Goal: Task Accomplishment & Management: Use online tool/utility

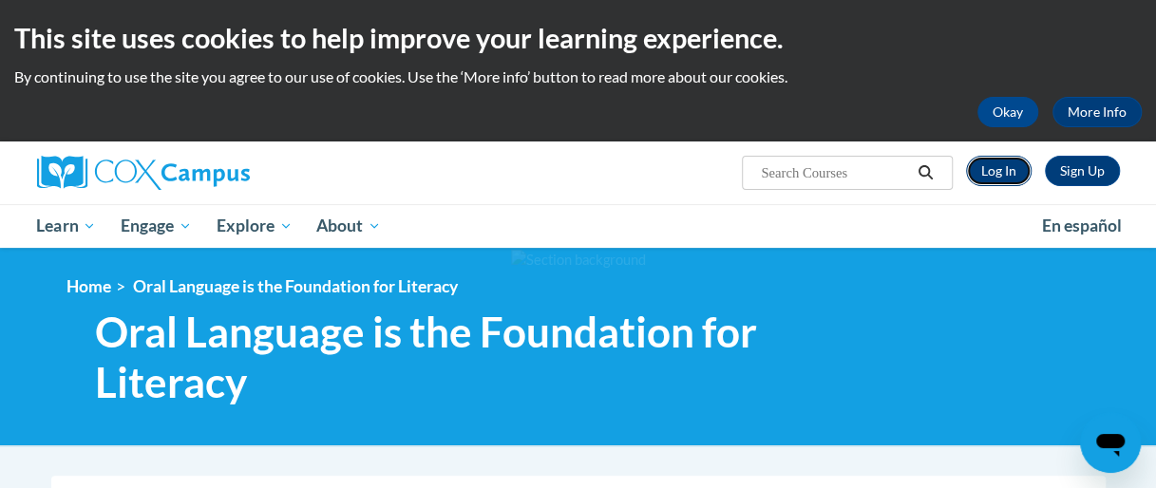
click at [991, 166] on link "Log In" at bounding box center [999, 171] width 66 height 30
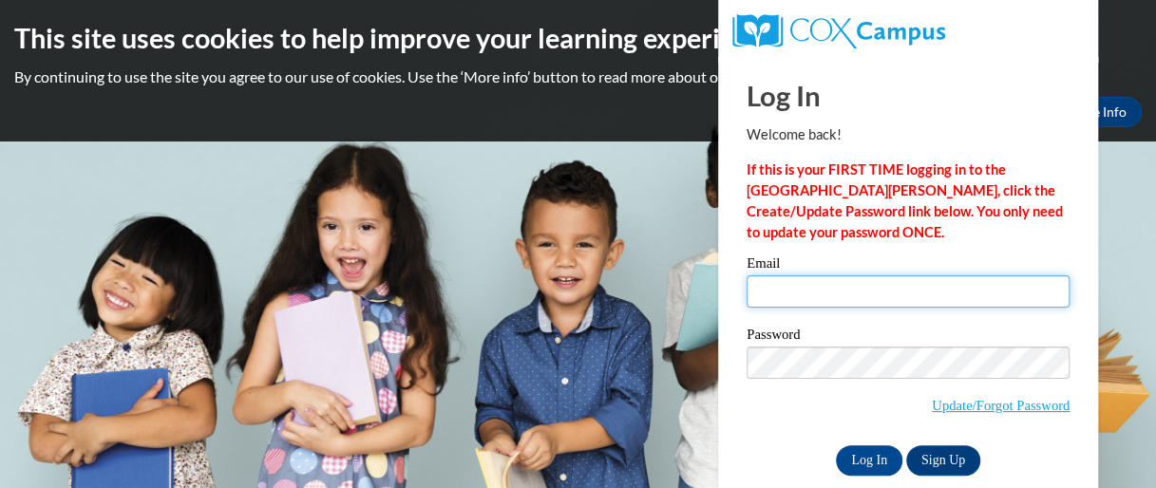
type input "kulpkline.caroline.e@muscogee.k12.ga.us"
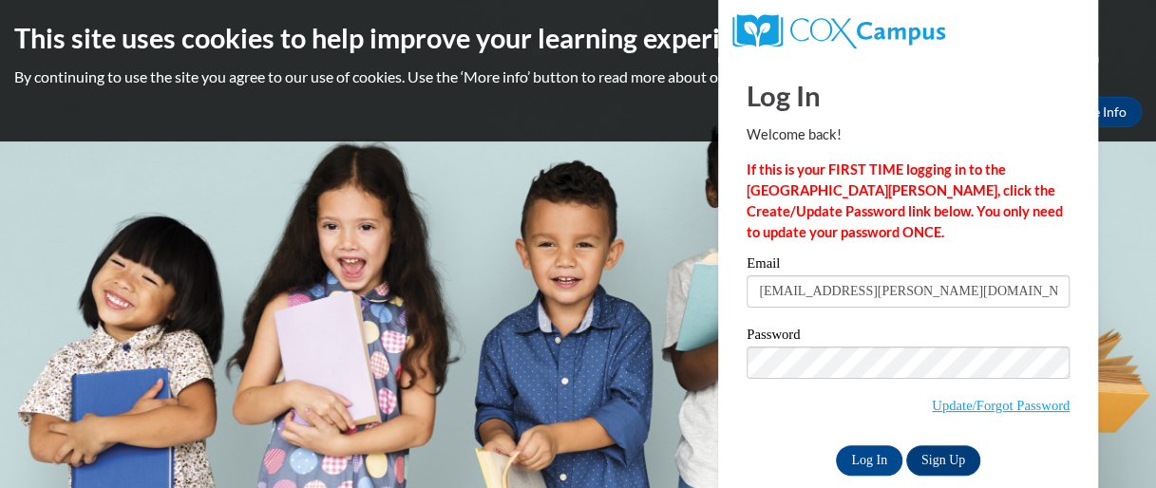
click at [847, 289] on input "kulpkline.caroline.e@muscogee.k12.ga.us" at bounding box center [908, 292] width 323 height 32
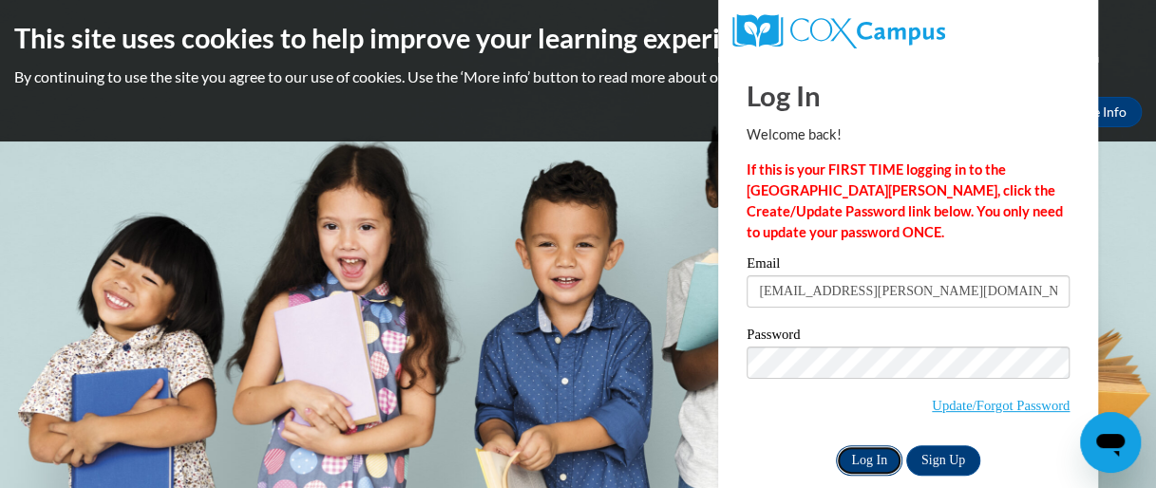
click at [882, 452] on input "Log In" at bounding box center [869, 461] width 67 height 30
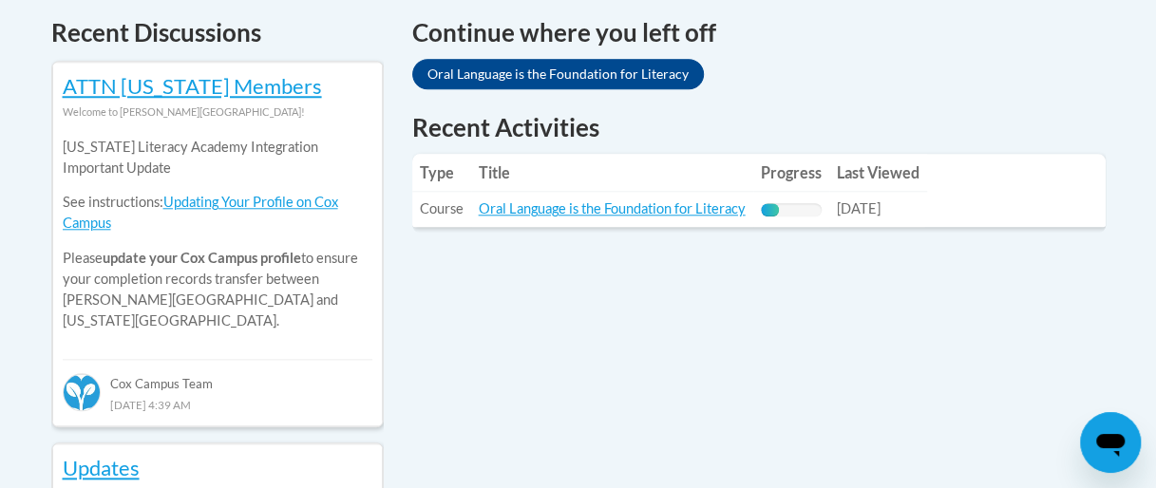
scroll to position [822, 0]
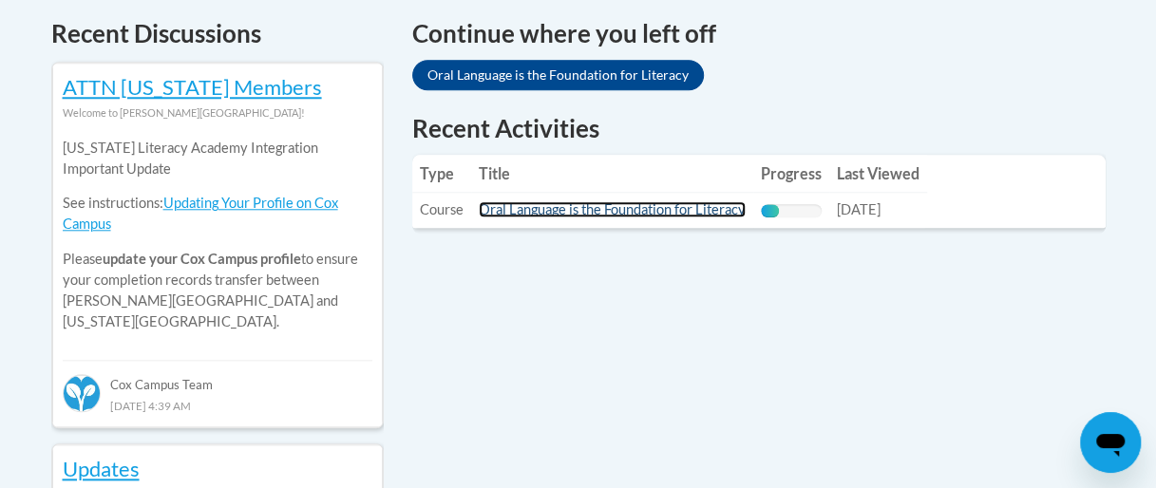
click at [595, 210] on link "Oral Language is the Foundation for Literacy" at bounding box center [612, 209] width 267 height 16
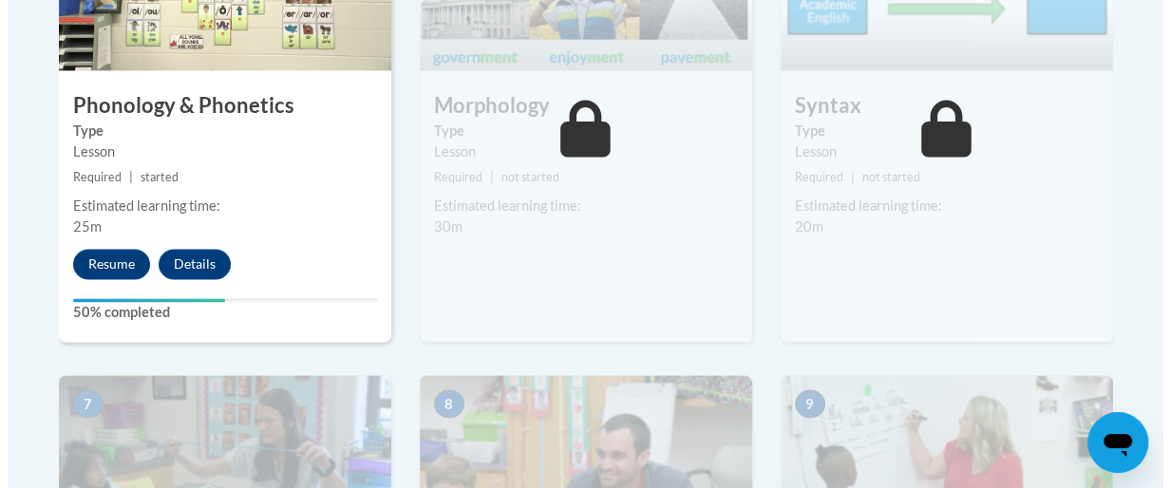
scroll to position [1360, 0]
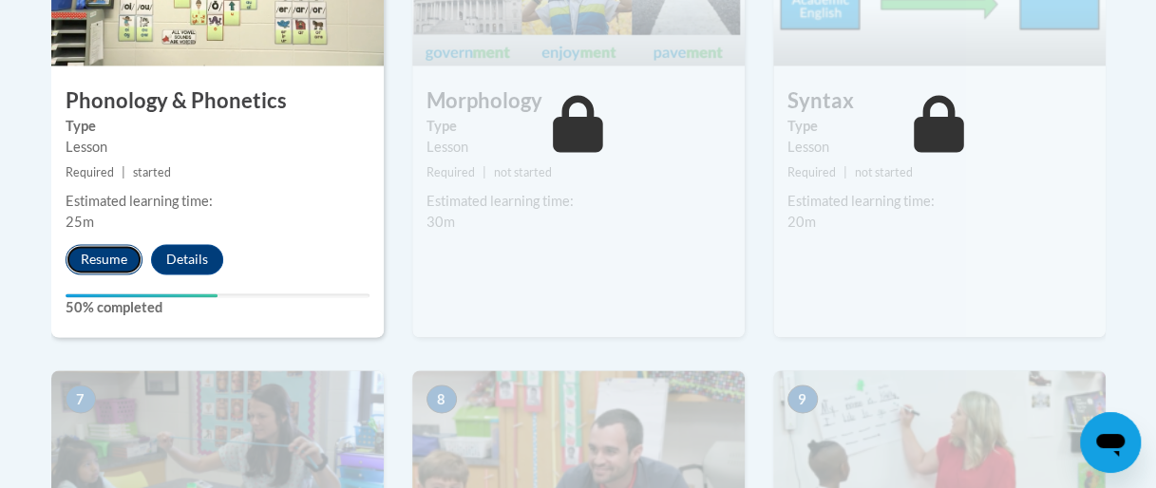
click at [91, 253] on button "Resume" at bounding box center [104, 259] width 77 height 30
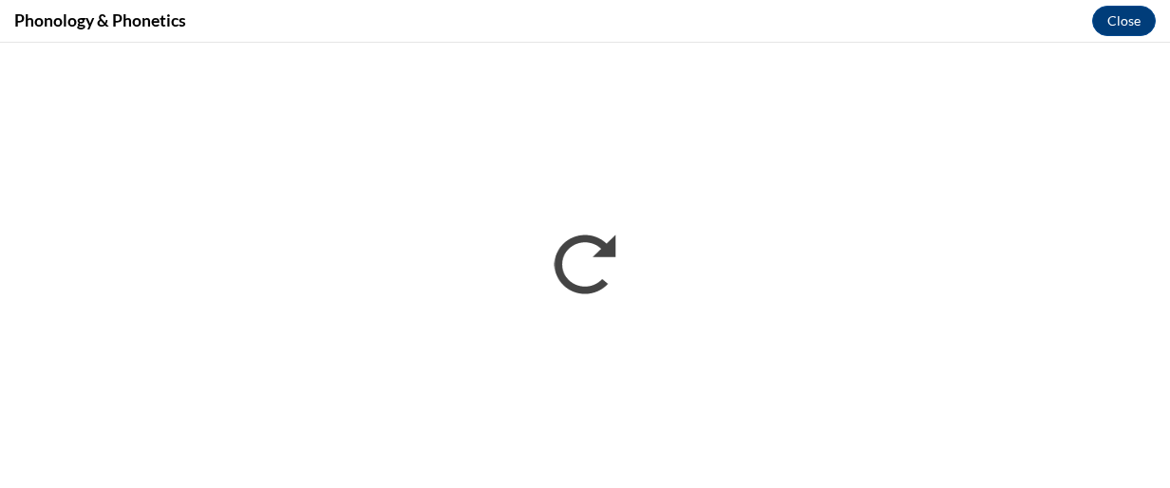
scroll to position [0, 0]
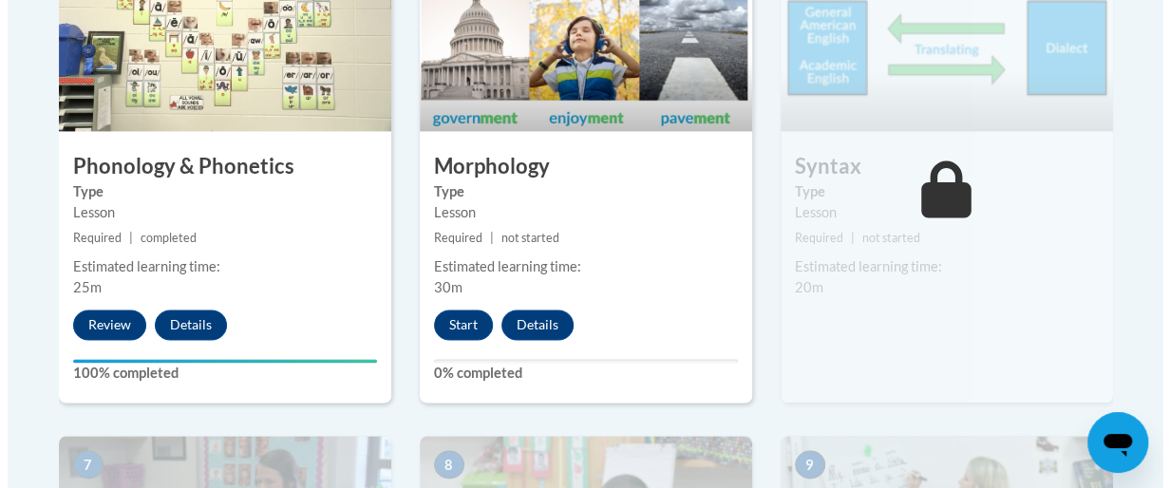
scroll to position [1294, 0]
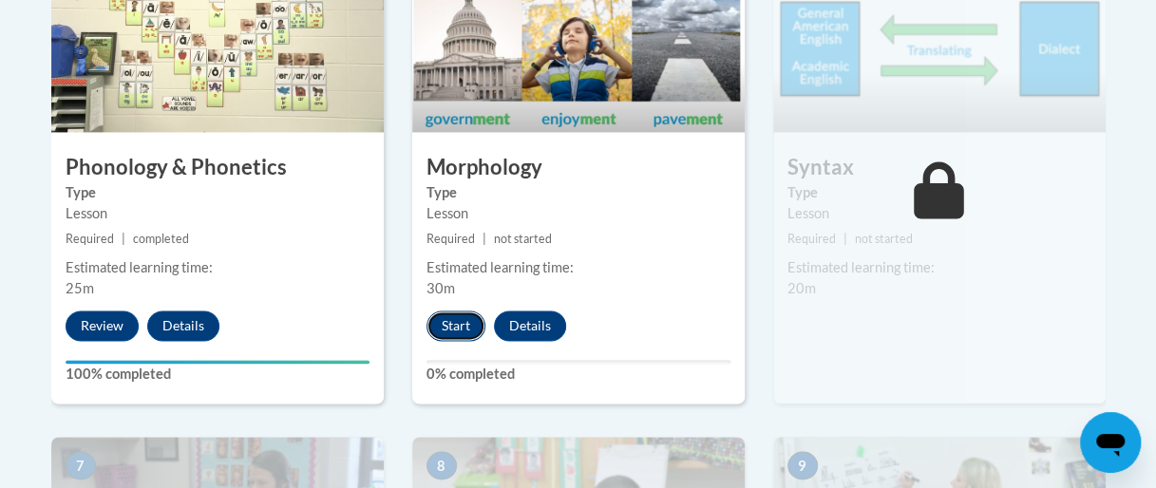
click at [458, 323] on button "Start" at bounding box center [456, 326] width 59 height 30
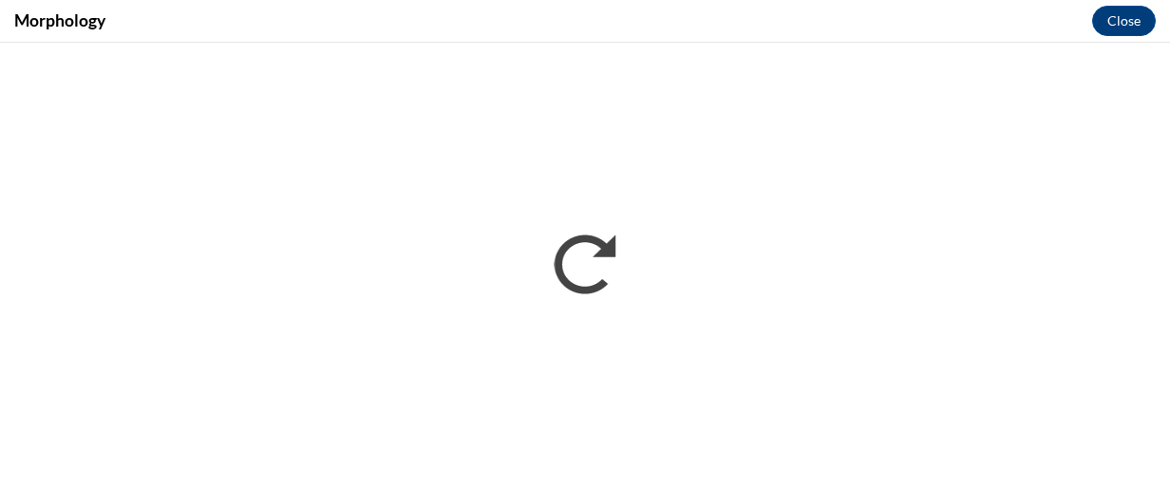
scroll to position [0, 0]
